Goal: Task Accomplishment & Management: Complete application form

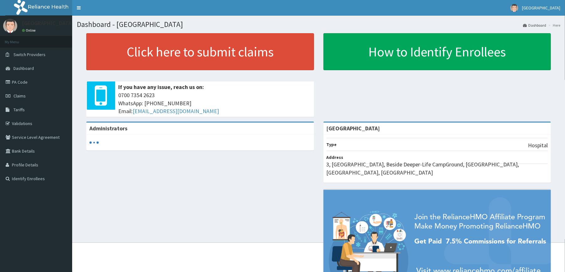
click at [318, 127] on div "Administrators" at bounding box center [200, 139] width 237 height 35
click at [318, 122] on div "Administrators Redemption Hospital Full Name Redemption Hospital Email Address …" at bounding box center [200, 141] width 237 height 39
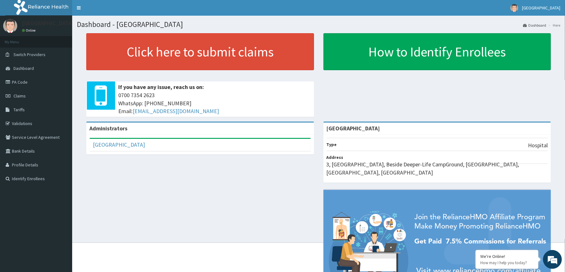
click at [78, 82] on div "Click here to submit claims If you have any issue, reach us on: 0700 7354 2623 …" at bounding box center [318, 77] width 483 height 88
click at [318, 96] on div "Click here to submit claims If you have any issue, reach us on: 0700 7354 2623 …" at bounding box center [200, 77] width 237 height 88
click at [22, 99] on link "Claims" at bounding box center [36, 96] width 72 height 14
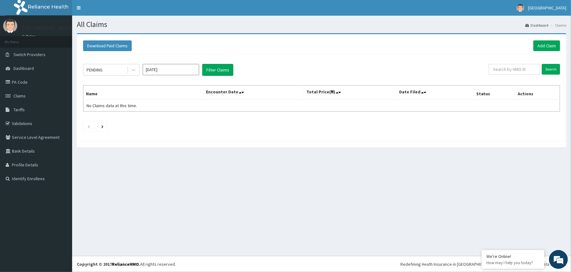
click at [490, 40] on div "Download Paid Claims Add Claim" at bounding box center [321, 45] width 483 height 17
click at [543, 44] on link "Add Claim" at bounding box center [547, 45] width 27 height 11
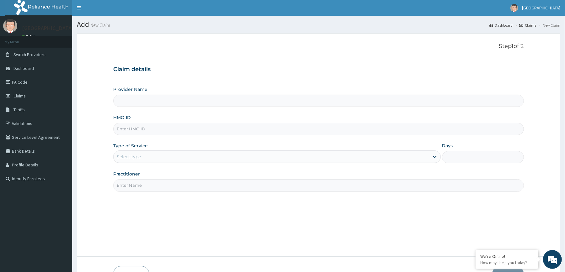
click at [185, 134] on input "HMO ID" at bounding box center [318, 129] width 410 height 12
type input "[GEOGRAPHIC_DATA]"
click at [141, 161] on div "Select type" at bounding box center [271, 157] width 315 height 10
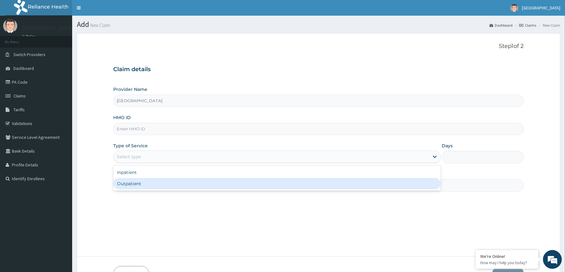
click at [139, 183] on div "Outpatient" at bounding box center [276, 183] width 327 height 11
type input "1"
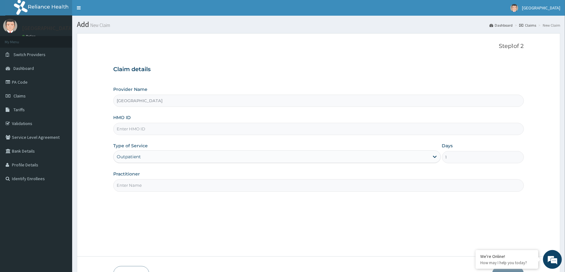
click at [162, 131] on input "HMO ID" at bounding box center [318, 129] width 410 height 12
type input "HSI/10111/A"
click at [149, 185] on input "Practitioner" at bounding box center [318, 185] width 410 height 12
type input "[PERSON_NAME]"
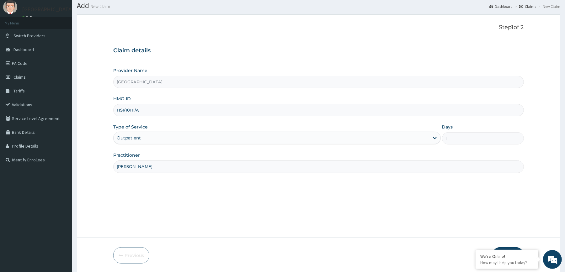
scroll to position [41, 0]
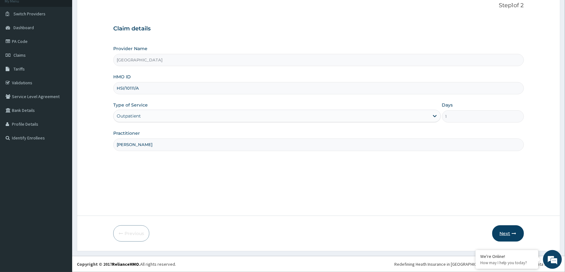
click at [509, 236] on button "Next" at bounding box center [508, 234] width 32 height 16
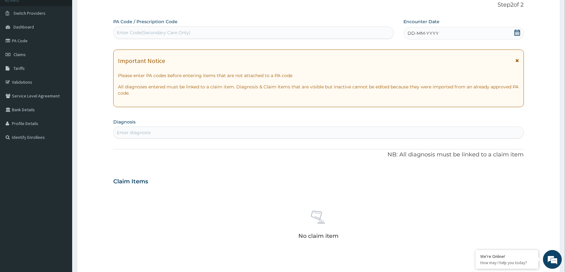
click at [519, 34] on icon at bounding box center [517, 32] width 6 height 6
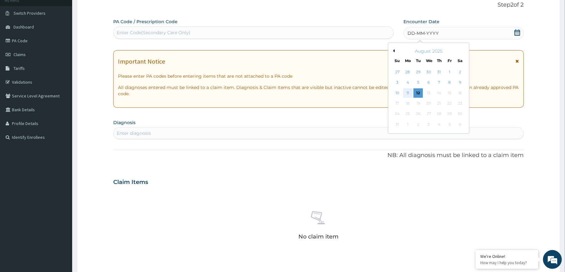
click at [410, 91] on div "11" at bounding box center [407, 92] width 9 height 9
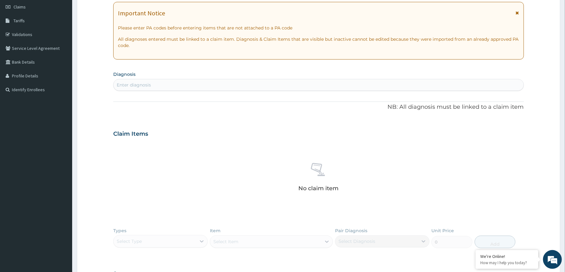
scroll to position [90, 0]
click at [325, 82] on div "Enter diagnosis" at bounding box center [319, 84] width 410 height 10
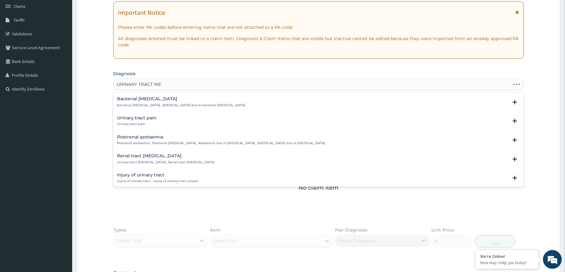
type input "URINARY TRACT INFE"
click at [152, 122] on div "Bacterial urinary infection Bacterial urinary infection , Bacterial UTI ([MEDIC…" at bounding box center [164, 121] width 95 height 11
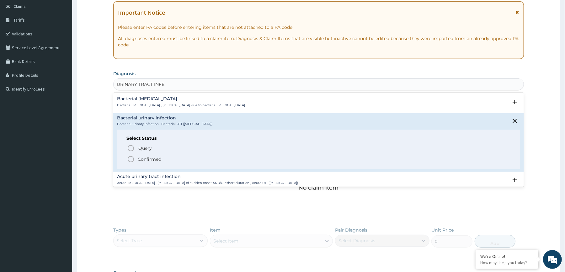
click at [140, 157] on p "Confirmed" at bounding box center [150, 159] width 24 height 6
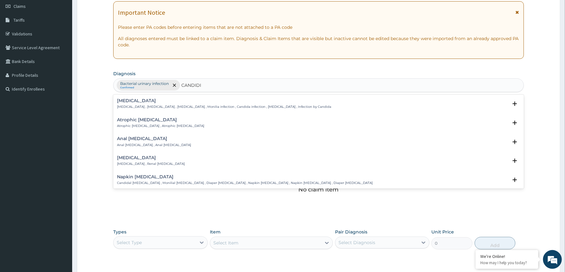
click at [160, 107] on p "[MEDICAL_DATA] , [MEDICAL_DATA] , [MEDICAL_DATA] , Monilia infection , Candida …" at bounding box center [224, 107] width 214 height 4
type input "[MEDICAL_DATA]"
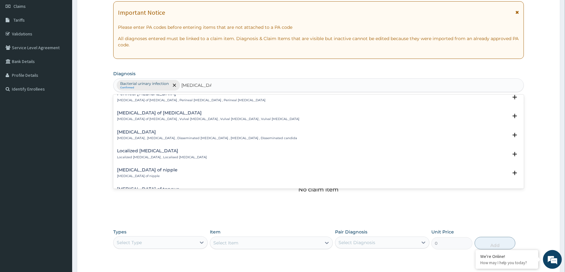
scroll to position [365, 0]
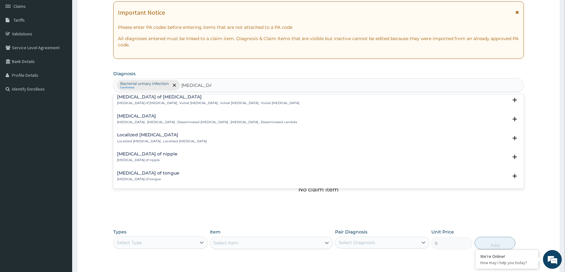
click at [206, 103] on p "[MEDICAL_DATA] of [MEDICAL_DATA] , Vulval [MEDICAL_DATA] , Vulval [MEDICAL_DATA…" at bounding box center [208, 103] width 182 height 4
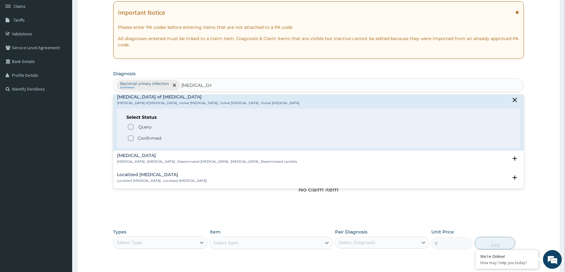
click at [138, 137] on p "Confirmed" at bounding box center [150, 138] width 24 height 6
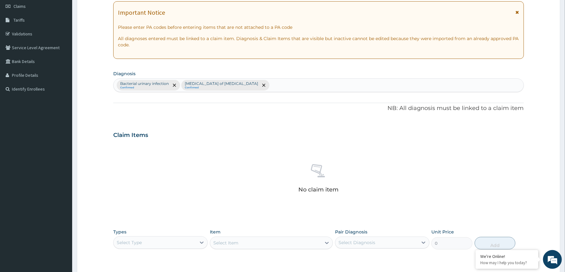
click at [255, 90] on div "Bacterial urinary infection Confirmed [MEDICAL_DATA] of [MEDICAL_DATA] Confirmed" at bounding box center [319, 85] width 410 height 13
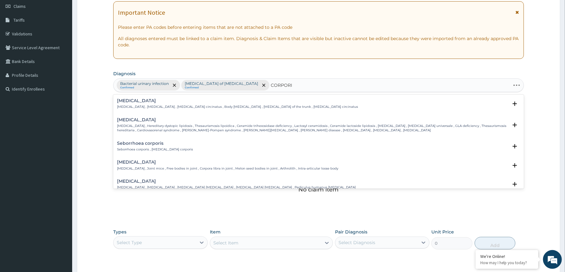
type input "CORPORIS"
click at [200, 101] on h4 "[MEDICAL_DATA]" at bounding box center [237, 101] width 241 height 5
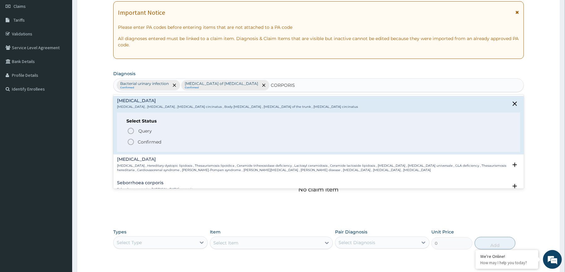
click at [152, 140] on p "Confirmed" at bounding box center [150, 142] width 24 height 6
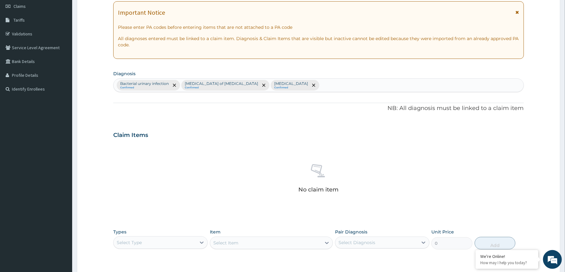
click at [250, 157] on div "No claim item" at bounding box center [318, 180] width 410 height 72
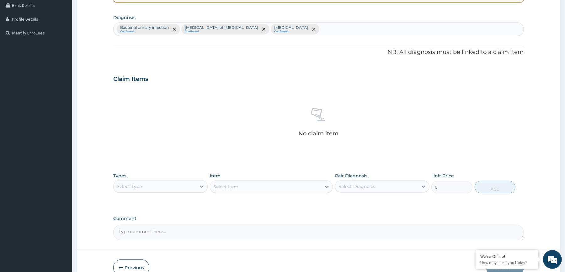
scroll to position [174, 0]
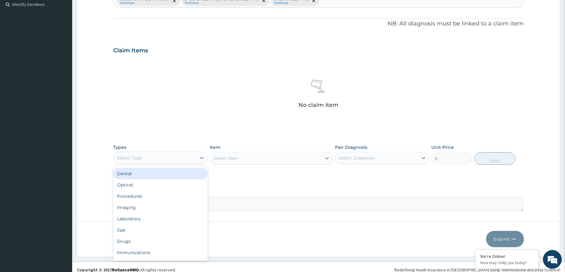
click at [183, 159] on div "Select Type" at bounding box center [155, 158] width 83 height 10
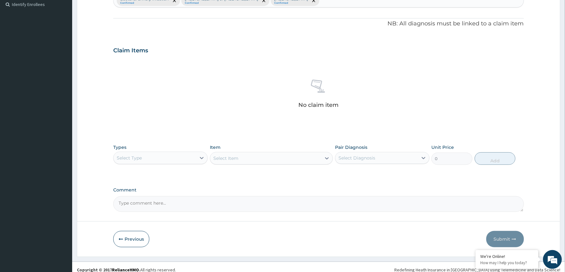
click at [264, 99] on div "No claim item" at bounding box center [318, 95] width 410 height 72
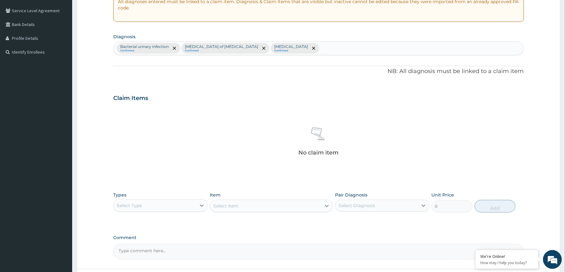
scroll to position [101, 0]
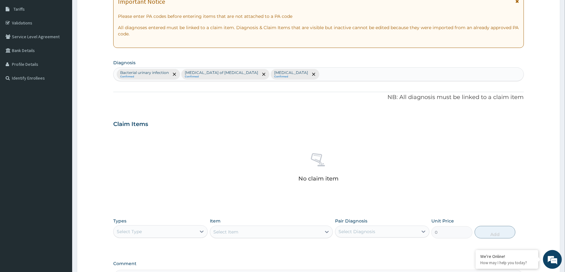
click at [407, 76] on div "Bacterial urinary infection Confirmed [MEDICAL_DATA] of [MEDICAL_DATA] Confirme…" at bounding box center [319, 74] width 410 height 13
type input "ALLERGIC DERMA"
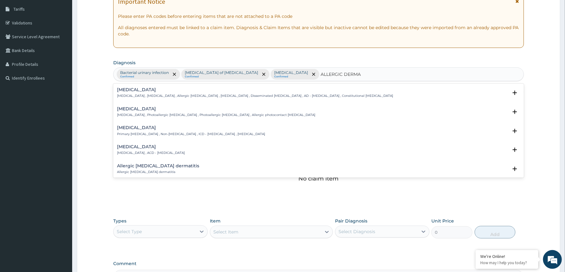
click at [170, 148] on h4 "[MEDICAL_DATA]" at bounding box center [151, 147] width 68 height 5
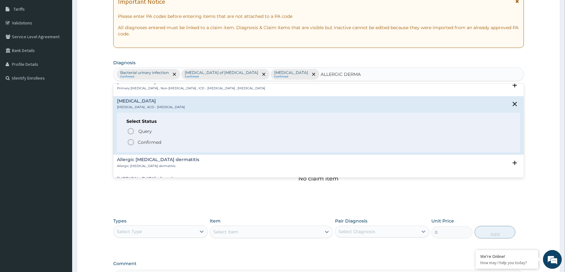
scroll to position [50, 0]
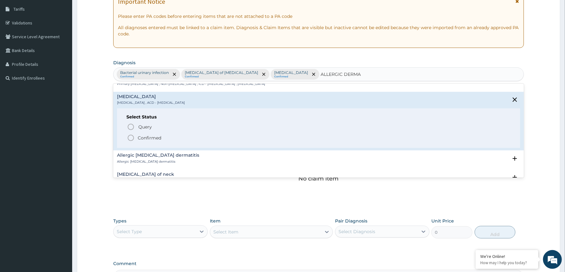
click at [262, 136] on span "Confirmed" at bounding box center [318, 138] width 383 height 8
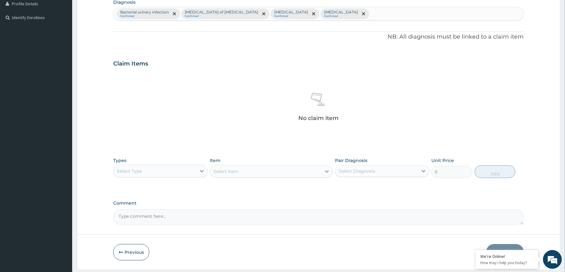
scroll to position [181, 0]
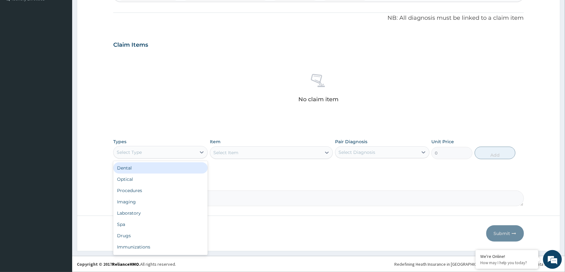
click at [189, 153] on div "Select Type" at bounding box center [155, 152] width 83 height 10
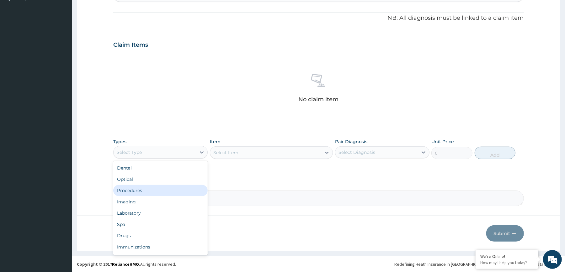
click at [179, 191] on div "Procedures" at bounding box center [160, 190] width 94 height 11
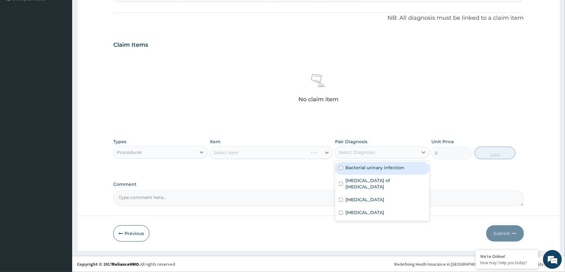
click at [347, 153] on div "Select Diagnosis" at bounding box center [356, 152] width 37 height 6
click at [356, 170] on label "Bacterial urinary infection" at bounding box center [374, 168] width 59 height 6
checkbox input "true"
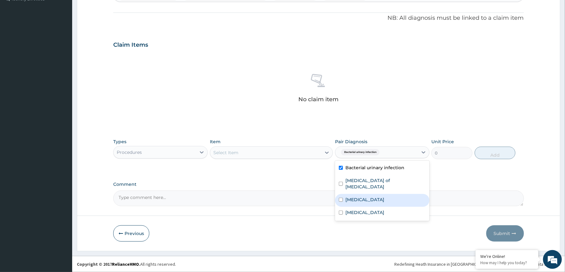
drag, startPoint x: 359, startPoint y: 178, endPoint x: 363, endPoint y: 191, distance: 13.8
click at [363, 191] on div "Bacterial urinary infection [MEDICAL_DATA] of [MEDICAL_DATA] [MEDICAL_DATA] [ME…" at bounding box center [382, 191] width 94 height 60
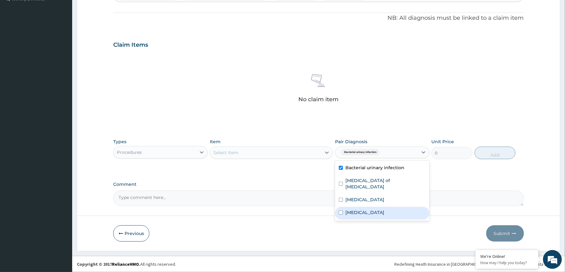
click at [367, 210] on label "[MEDICAL_DATA]" at bounding box center [364, 213] width 39 height 6
checkbox input "true"
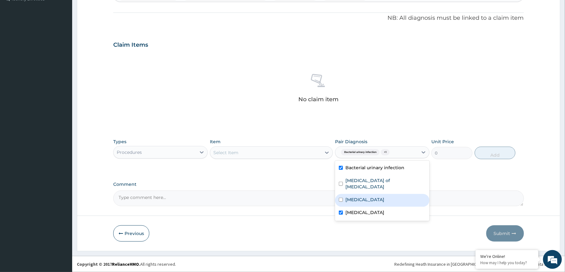
click at [354, 197] on label "[MEDICAL_DATA]" at bounding box center [364, 200] width 39 height 6
checkbox input "true"
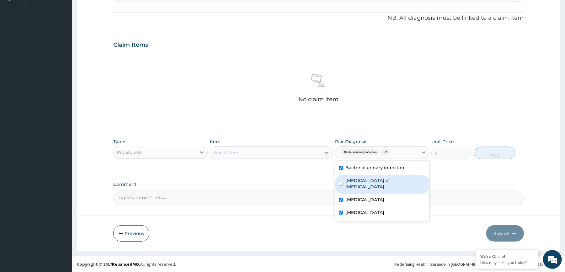
click at [347, 181] on label "[MEDICAL_DATA] of [MEDICAL_DATA]" at bounding box center [385, 184] width 80 height 13
checkbox input "true"
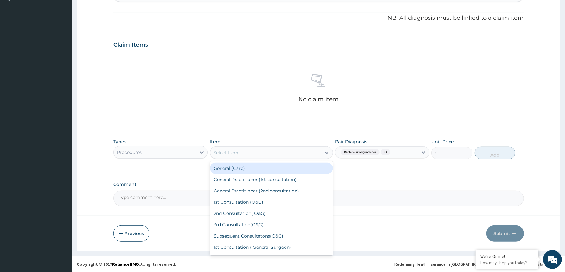
click at [308, 153] on div "Select Item" at bounding box center [265, 153] width 111 height 10
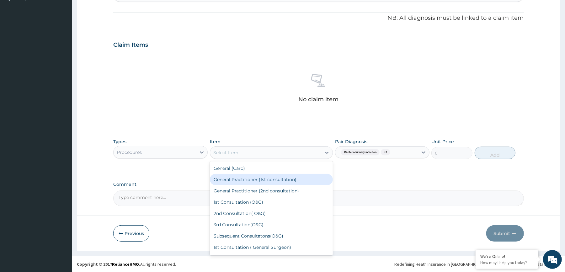
click at [290, 180] on div "General Practitioner (1st consultation)" at bounding box center [271, 179] width 123 height 11
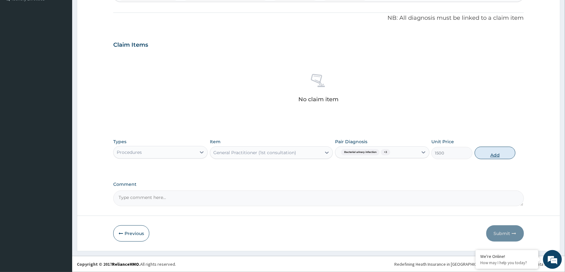
click at [487, 153] on button "Add" at bounding box center [495, 153] width 41 height 13
type input "0"
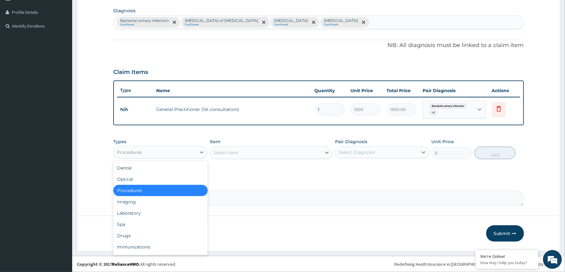
click at [189, 155] on div "Procedures" at bounding box center [155, 152] width 83 height 10
click at [179, 212] on div "Laboratory" at bounding box center [160, 213] width 94 height 11
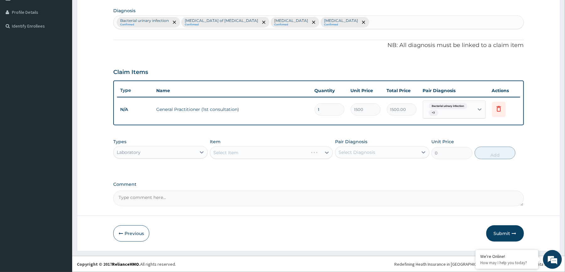
click at [360, 156] on div "Select Diagnosis" at bounding box center [376, 152] width 83 height 10
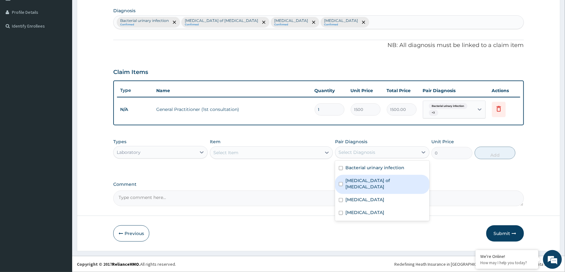
click at [368, 180] on label "[MEDICAL_DATA] of [MEDICAL_DATA]" at bounding box center [385, 184] width 80 height 13
checkbox input "true"
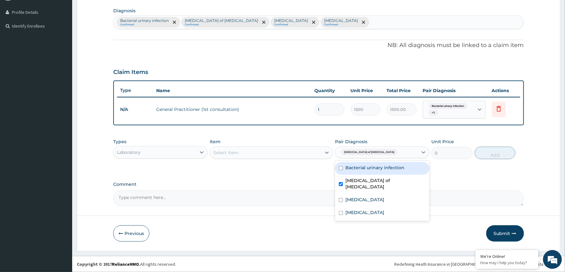
click at [362, 167] on label "Bacterial urinary infection" at bounding box center [374, 168] width 59 height 6
checkbox input "true"
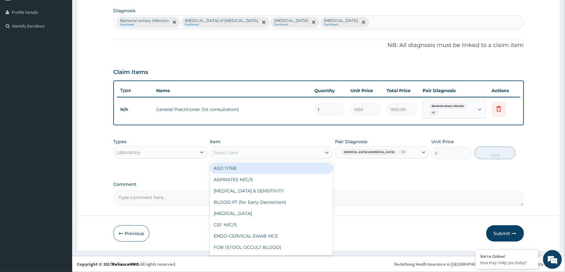
click at [321, 150] on div "Select Item" at bounding box center [265, 153] width 111 height 10
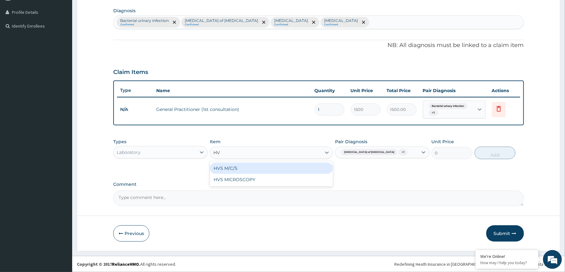
type input "HVS"
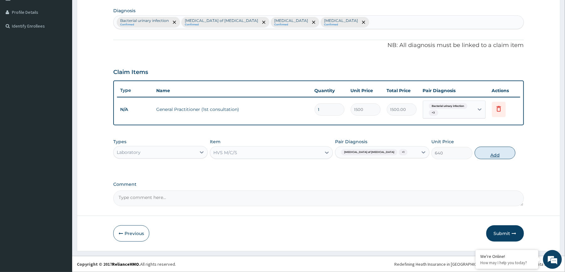
click at [481, 152] on button "Add" at bounding box center [495, 153] width 41 height 13
type input "0"
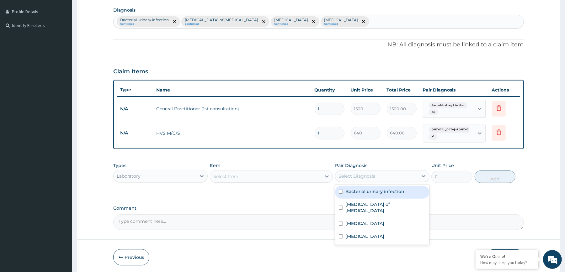
click at [354, 171] on div "Select Diagnosis" at bounding box center [376, 176] width 83 height 10
click at [362, 191] on label "Bacterial urinary infection" at bounding box center [374, 192] width 59 height 6
checkbox input "true"
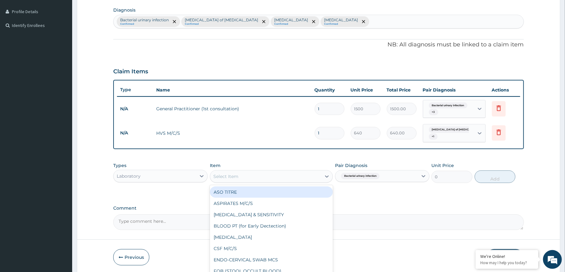
click at [301, 178] on div "Select Item" at bounding box center [265, 177] width 111 height 10
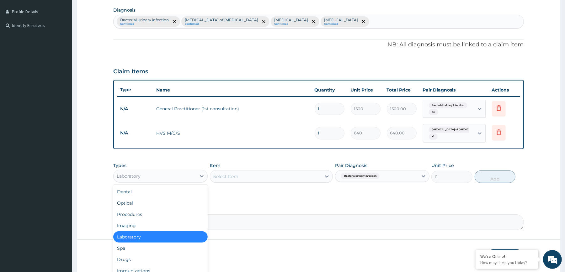
click at [189, 177] on div "Laboratory" at bounding box center [155, 176] width 83 height 10
click at [176, 257] on div "Drugs" at bounding box center [160, 259] width 94 height 11
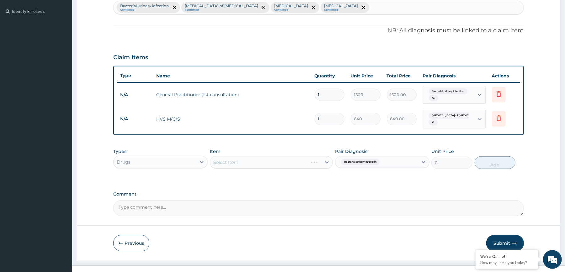
scroll to position [178, 0]
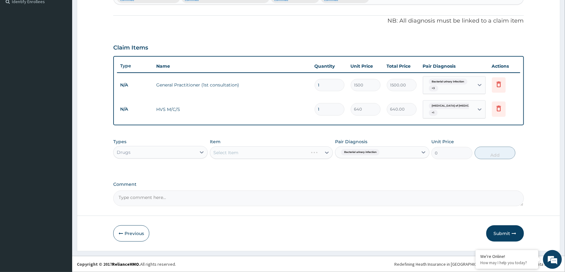
click at [316, 156] on div "Select Item" at bounding box center [271, 153] width 123 height 13
click at [313, 156] on div "Select Item" at bounding box center [271, 153] width 123 height 13
click at [311, 155] on div "Select Item" at bounding box center [265, 153] width 111 height 10
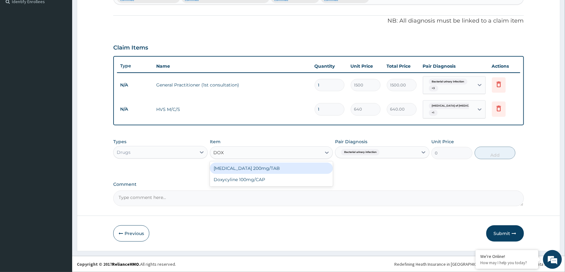
type input "DOXY"
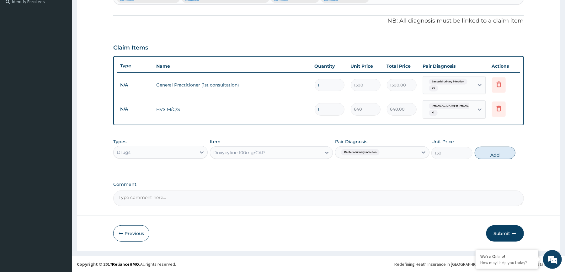
click at [497, 153] on button "Add" at bounding box center [495, 153] width 41 height 13
type input "0"
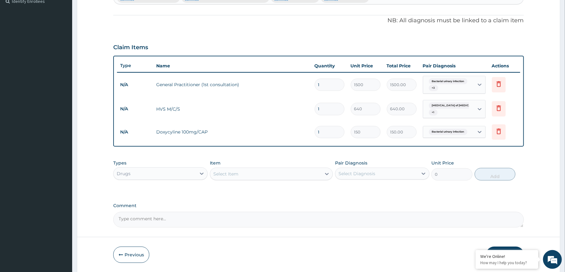
type input "10"
type input "1500.00"
type input "10"
click at [367, 145] on div "Type Name Quantity Unit Price Total Price Pair Diagnosis Actions N/A General Pr…" at bounding box center [318, 101] width 410 height 91
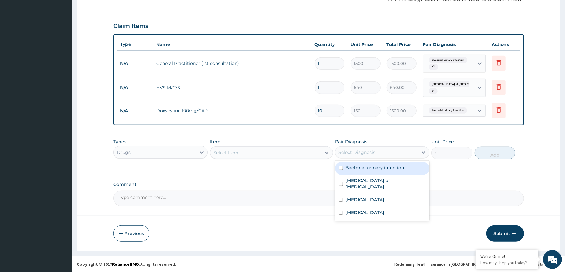
click at [373, 156] on div "Select Diagnosis" at bounding box center [376, 152] width 83 height 10
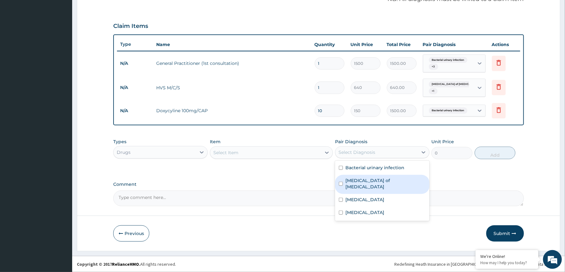
click at [365, 178] on label "[MEDICAL_DATA] of [MEDICAL_DATA]" at bounding box center [385, 184] width 80 height 13
checkbox input "true"
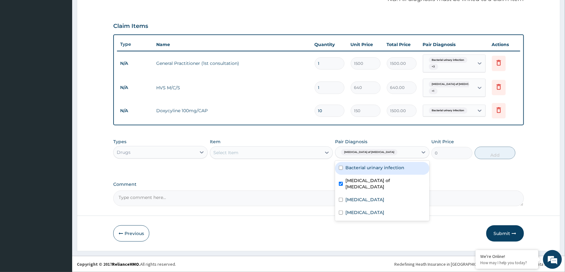
click at [310, 156] on div "Select Item" at bounding box center [265, 153] width 111 height 10
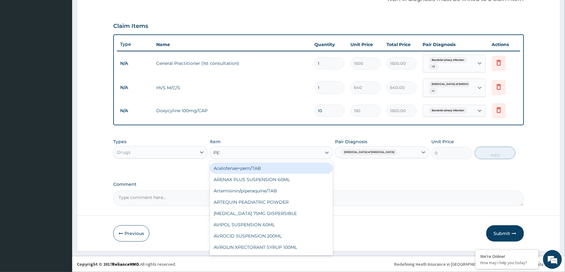
type input "PESS"
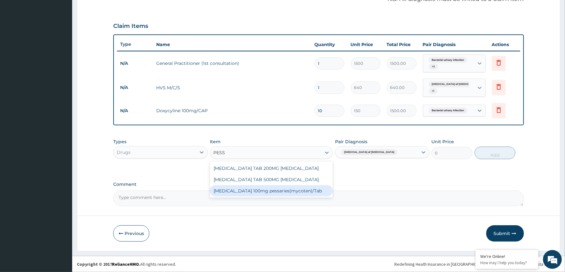
click at [283, 189] on div "[MEDICAL_DATA] 100mg pessaries(mycoten)/Tab" at bounding box center [271, 190] width 123 height 11
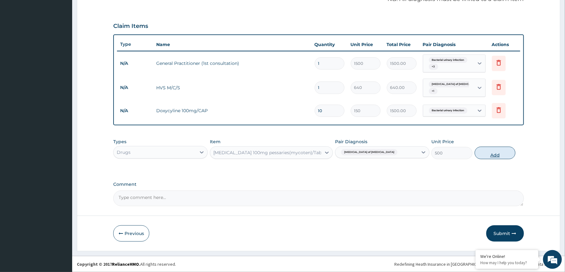
click at [488, 149] on button "Add" at bounding box center [495, 153] width 41 height 13
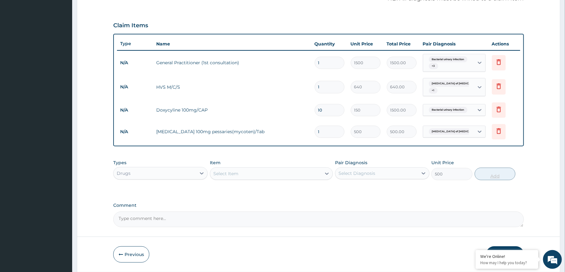
type input "0"
type input "0.00"
type input "6"
type input "3000.00"
type input "6"
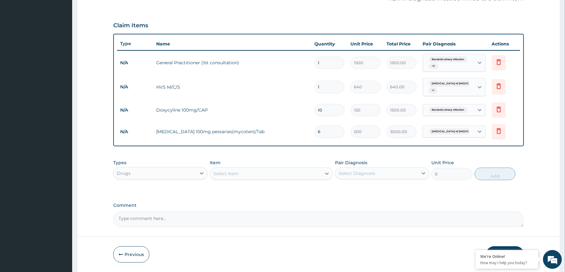
click at [397, 173] on div "Select Diagnosis" at bounding box center [376, 173] width 83 height 10
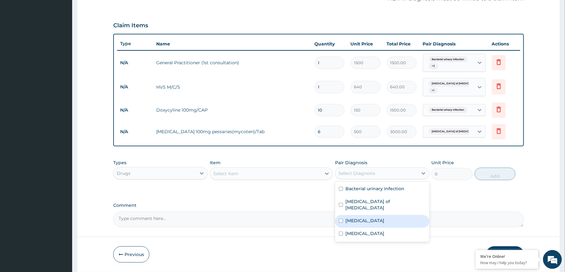
click at [375, 218] on label "[MEDICAL_DATA]" at bounding box center [364, 221] width 39 height 6
checkbox input "true"
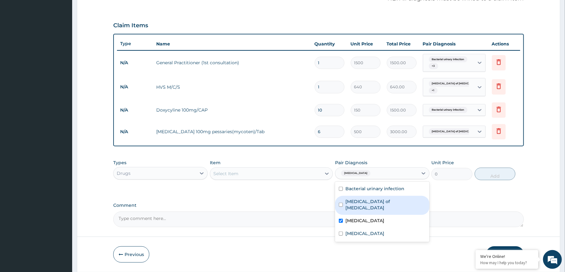
click at [306, 177] on div "Select Item" at bounding box center [265, 174] width 111 height 10
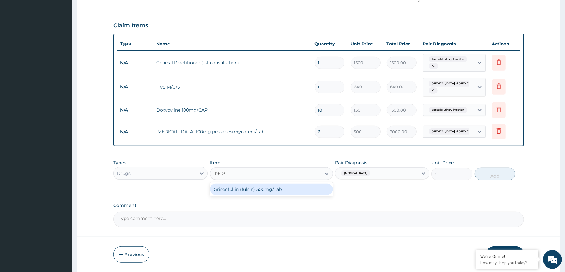
type input "GRISEO"
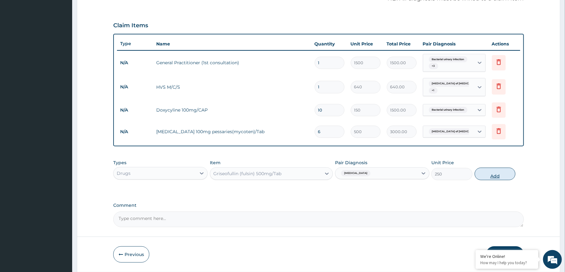
click at [494, 170] on button "Add" at bounding box center [495, 174] width 41 height 13
type input "0"
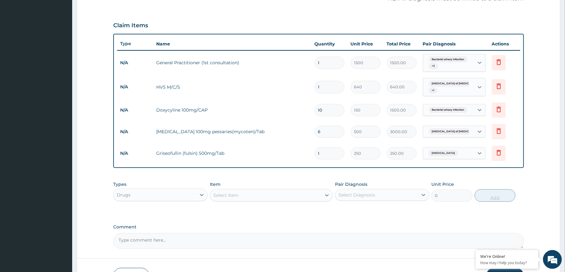
type input "14"
type input "3500.00"
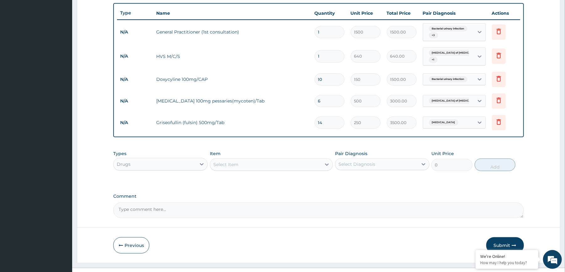
scroll to position [243, 0]
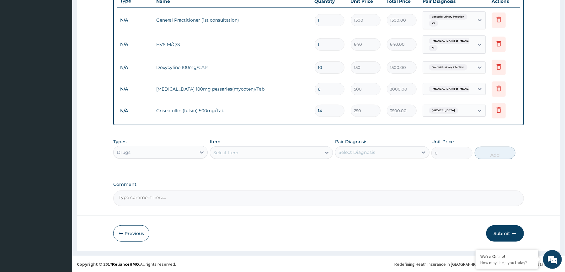
type input "14"
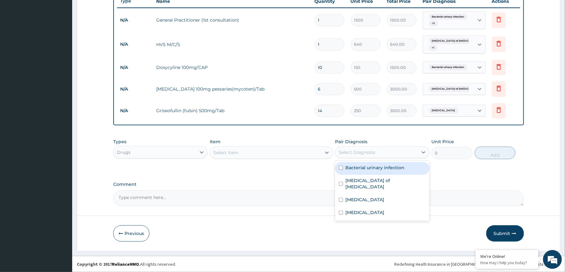
click at [386, 151] on div "Select Diagnosis" at bounding box center [376, 152] width 83 height 10
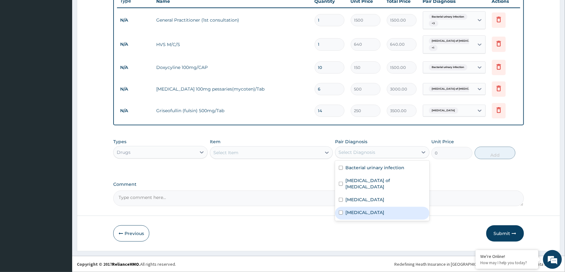
click at [357, 210] on label "[MEDICAL_DATA]" at bounding box center [364, 213] width 39 height 6
checkbox input "true"
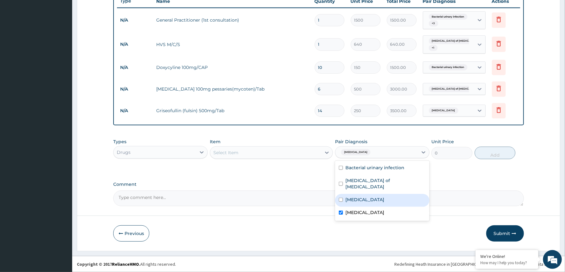
click at [355, 197] on label "[MEDICAL_DATA]" at bounding box center [364, 200] width 39 height 6
checkbox input "true"
click at [294, 152] on div "Select Item" at bounding box center [265, 153] width 111 height 10
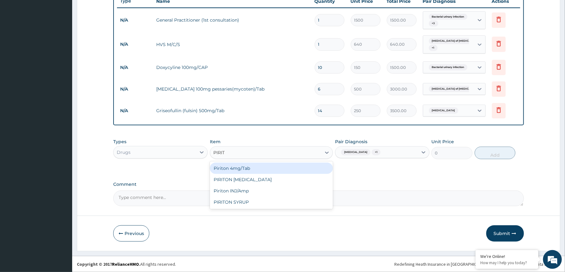
type input "PIRITO"
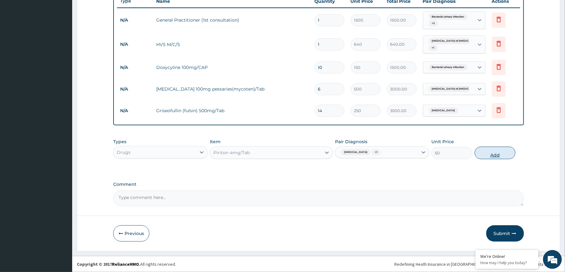
click at [491, 150] on button "Add" at bounding box center [495, 153] width 41 height 13
type input "0"
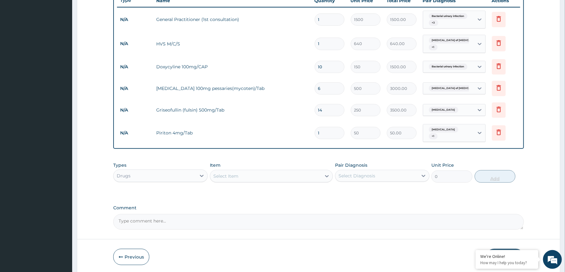
type input "0.00"
click at [325, 135] on input "number" at bounding box center [330, 133] width 30 height 12
type input "1"
type input "50.00"
type input "10"
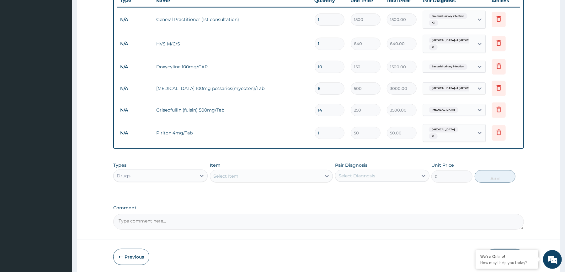
type input "500.00"
type input "10"
click at [323, 147] on div "Type Name Quantity Unit Price Total Price Pair Diagnosis Actions N/A General Pr…" at bounding box center [318, 70] width 410 height 159
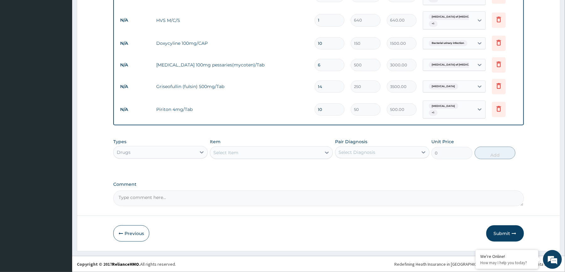
scroll to position [268, 0]
click at [499, 235] on button "Submit" at bounding box center [505, 234] width 38 height 16
